Goal: Find specific page/section: Find specific page/section

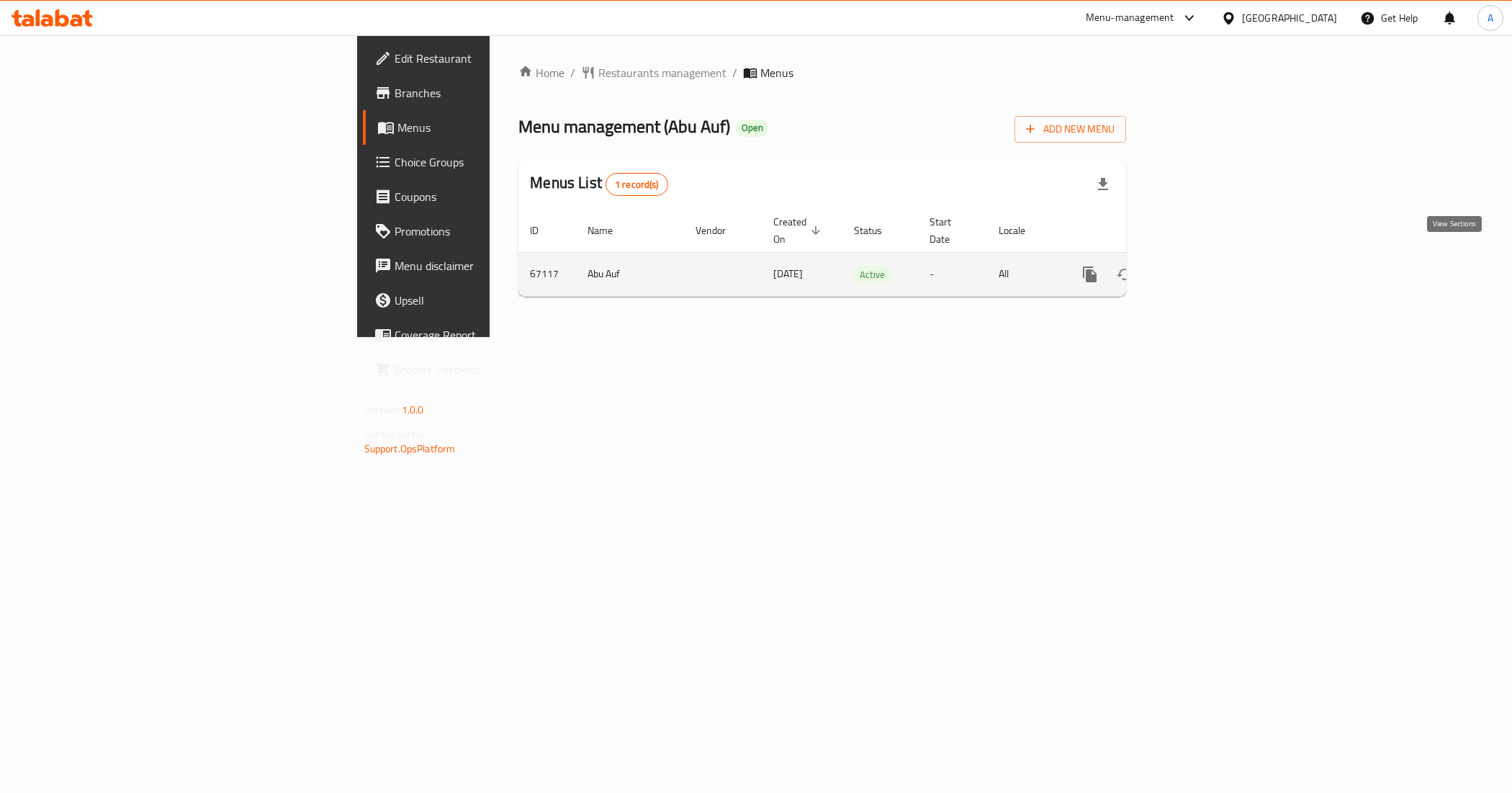
click at [1200, 268] on icon "enhanced table" at bounding box center [1194, 274] width 13 height 13
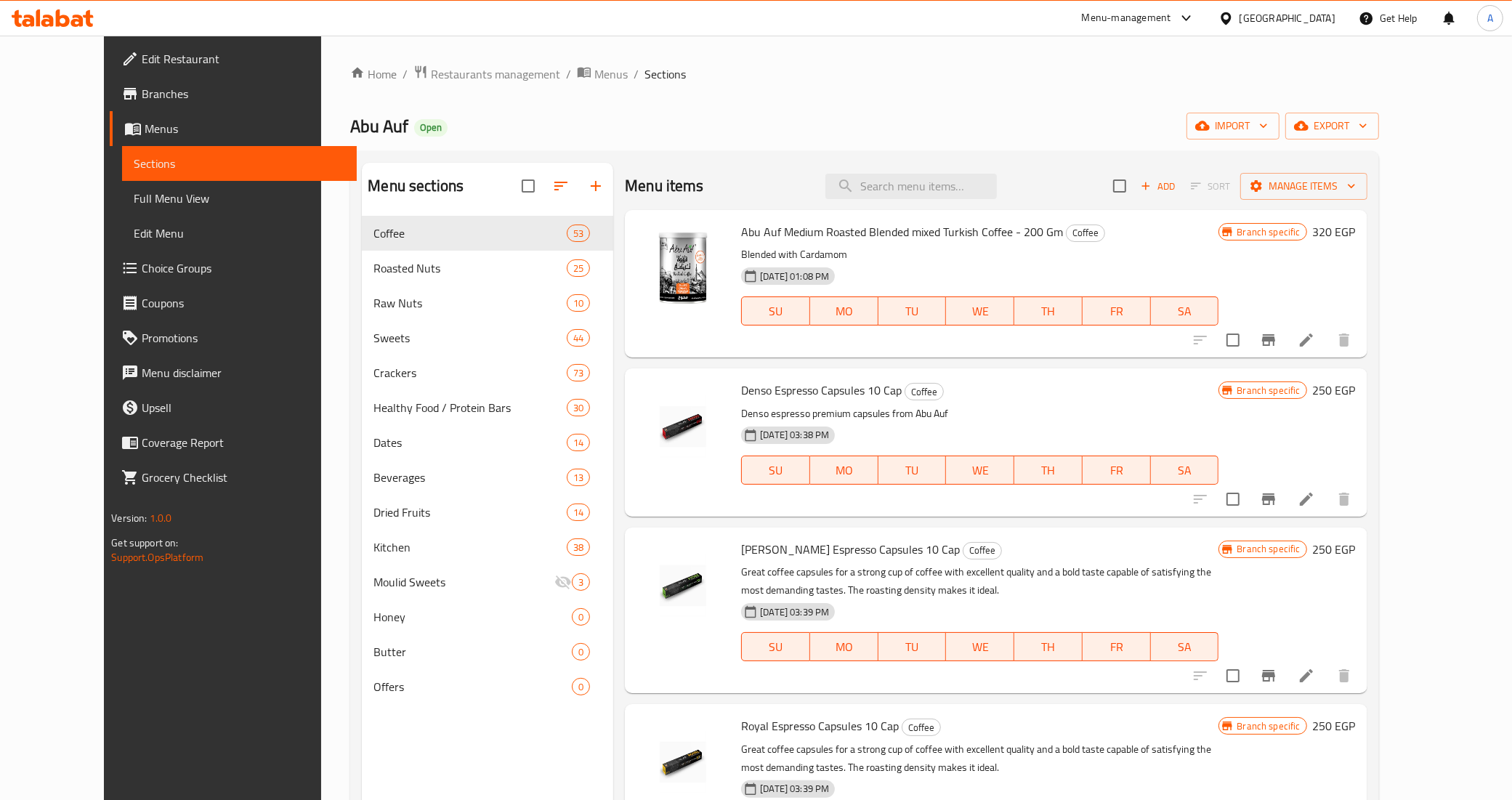
click at [653, 128] on div "Abu Auf Open import export" at bounding box center [864, 126] width 1028 height 26
click at [443, 73] on span "Restaurants management" at bounding box center [495, 74] width 129 height 17
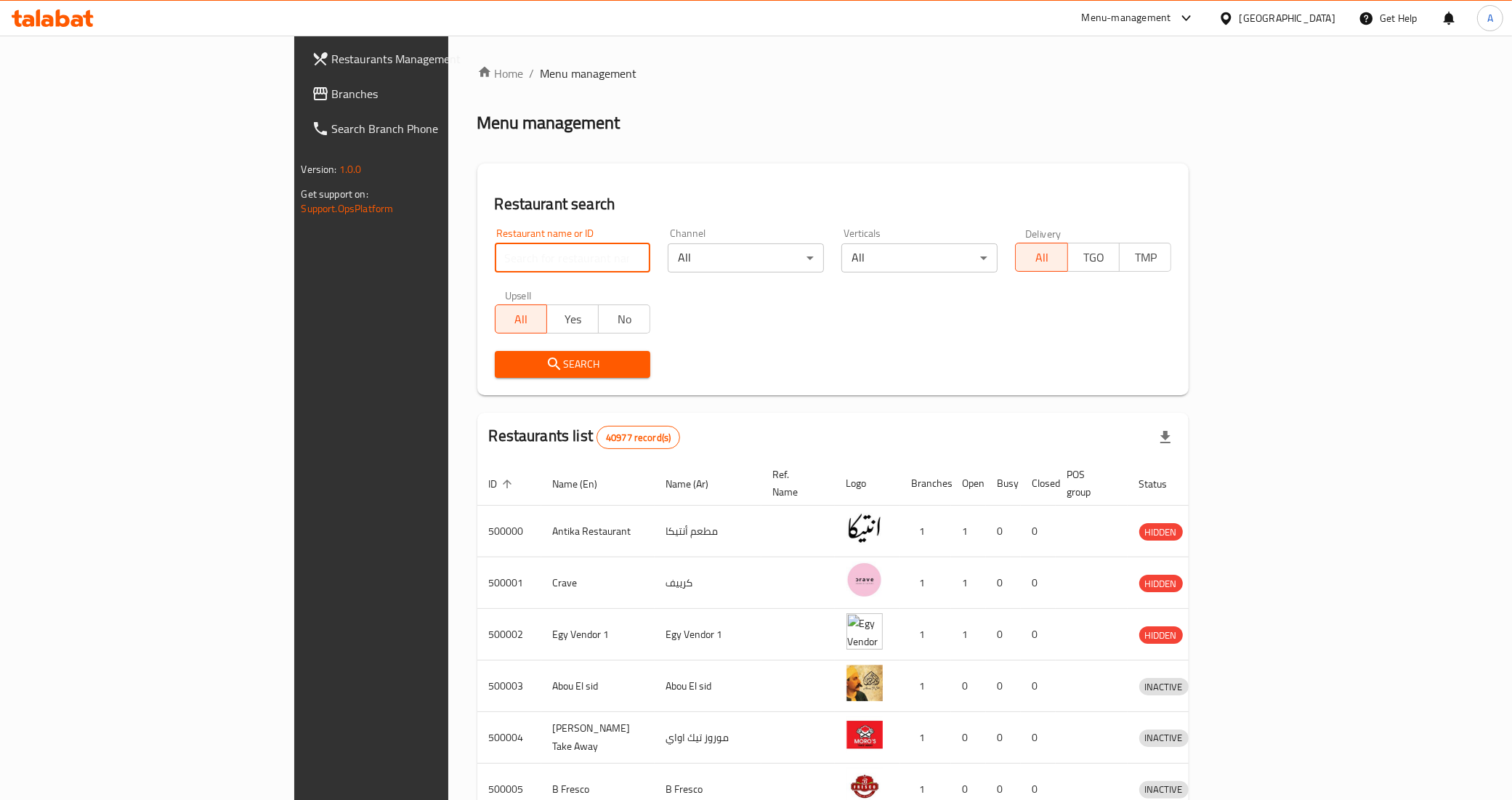
paste input "683476"
type input "683476"
click at [506, 369] on span "Search" at bounding box center [572, 364] width 133 height 18
click at [398, 369] on div at bounding box center [756, 400] width 1512 height 800
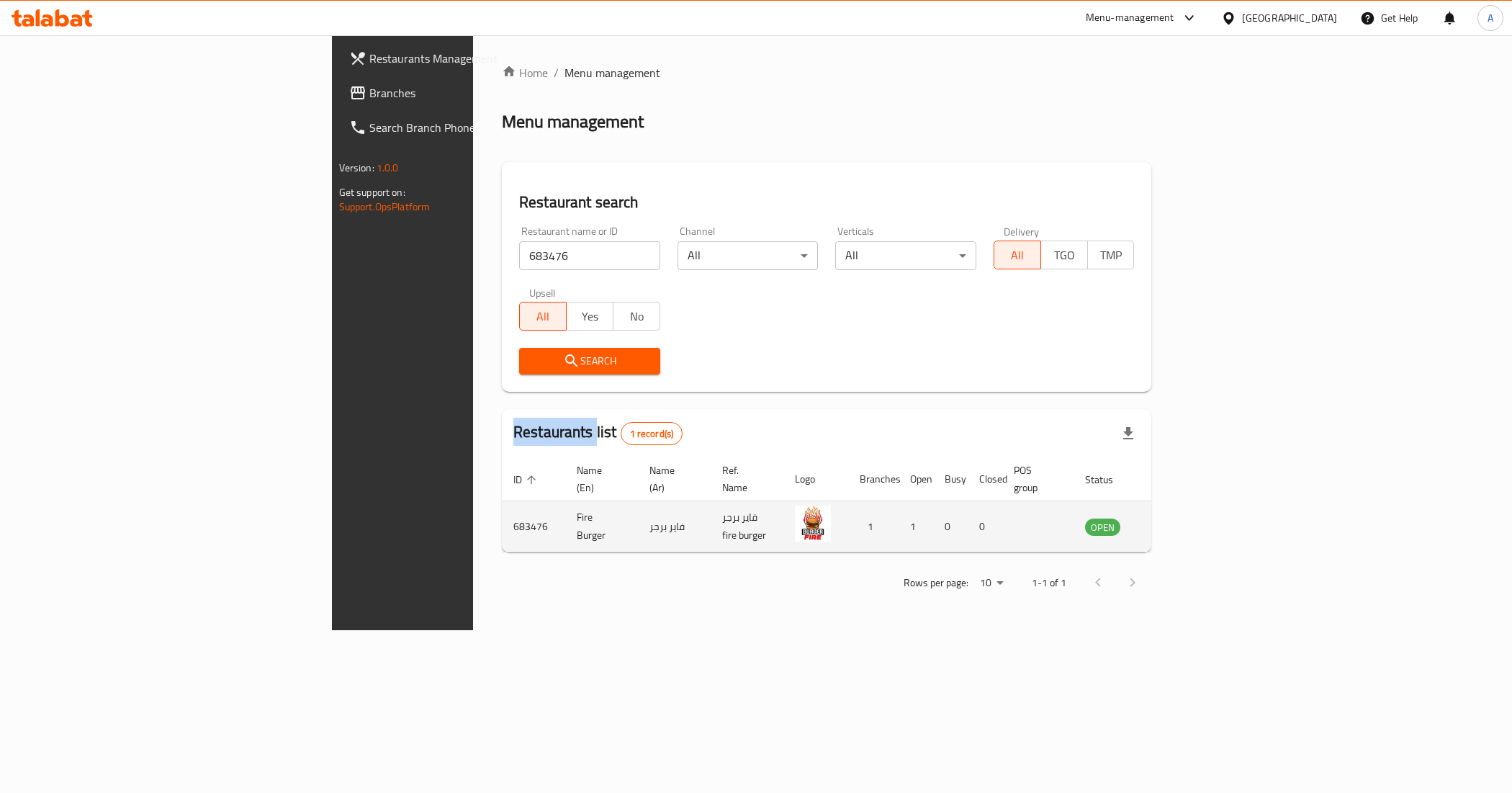
click at [1178, 518] on icon "enhanced table" at bounding box center [1169, 526] width 17 height 17
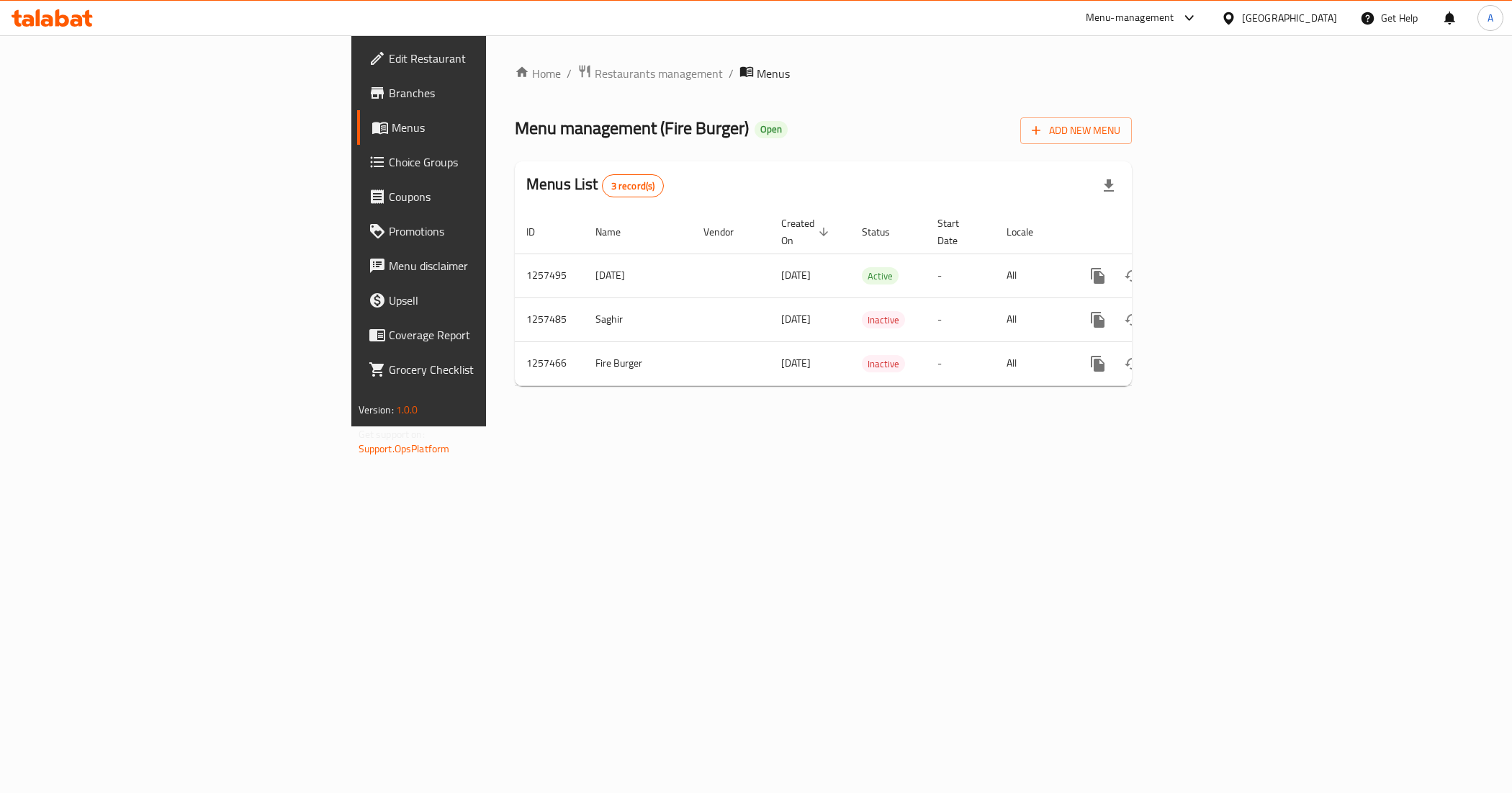
click at [389, 89] on span "Branches" at bounding box center [491, 93] width 204 height 17
